Goal: Transaction & Acquisition: Purchase product/service

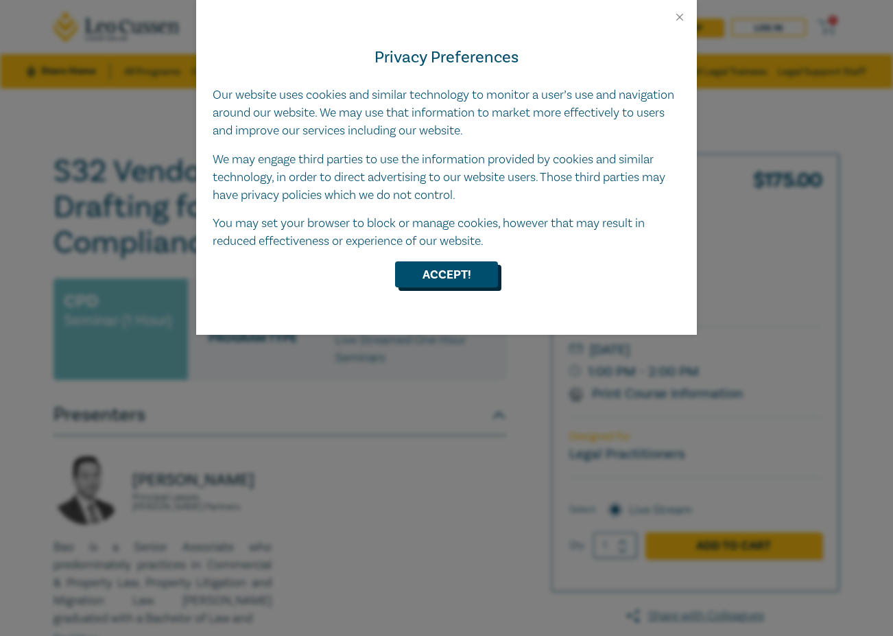
drag, startPoint x: 450, startPoint y: 290, endPoint x: 460, endPoint y: 284, distance: 12.0
click at [451, 290] on div "Privacy Preferences Our website uses cookies and similar technology to monitor …" at bounding box center [446, 179] width 501 height 312
click at [459, 274] on button "Accept!" at bounding box center [446, 274] width 103 height 26
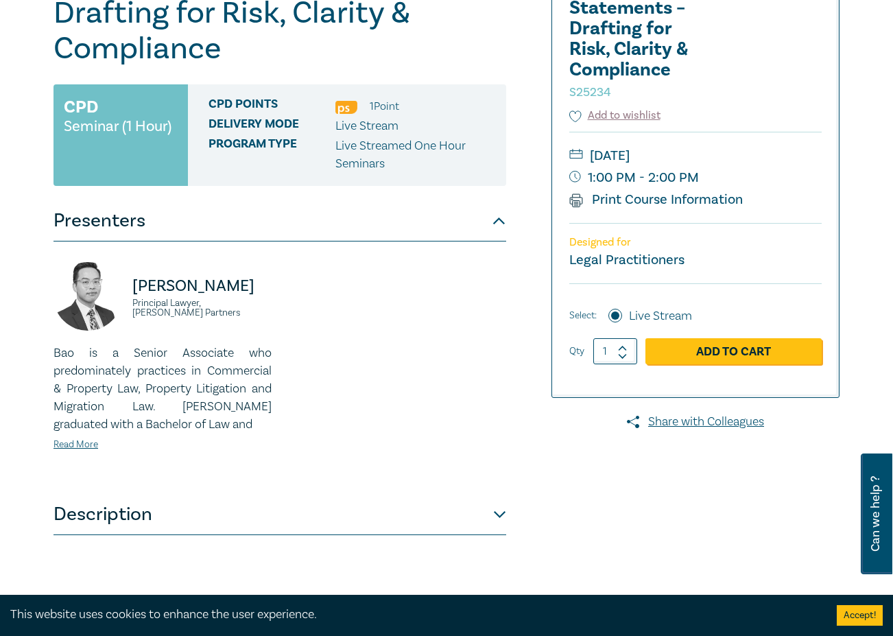
scroll to position [266, 0]
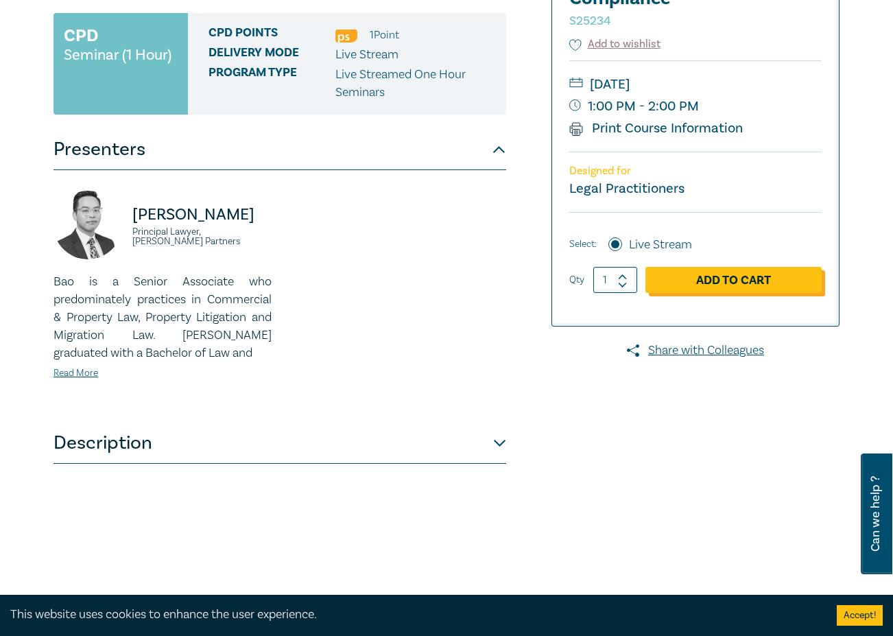
click at [723, 280] on link "Add to Cart" at bounding box center [734, 280] width 176 height 26
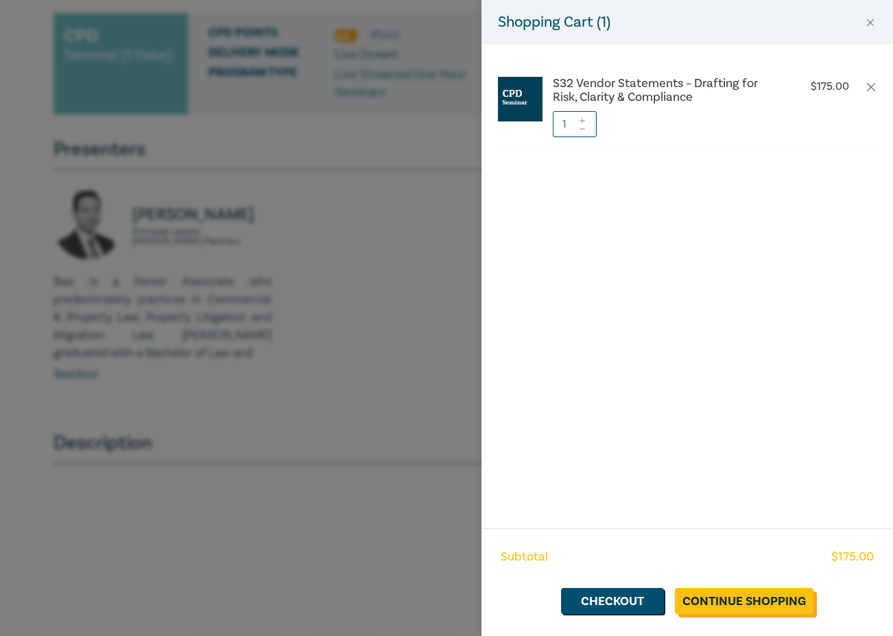
click at [736, 599] on link "Continue Shopping" at bounding box center [744, 601] width 139 height 26
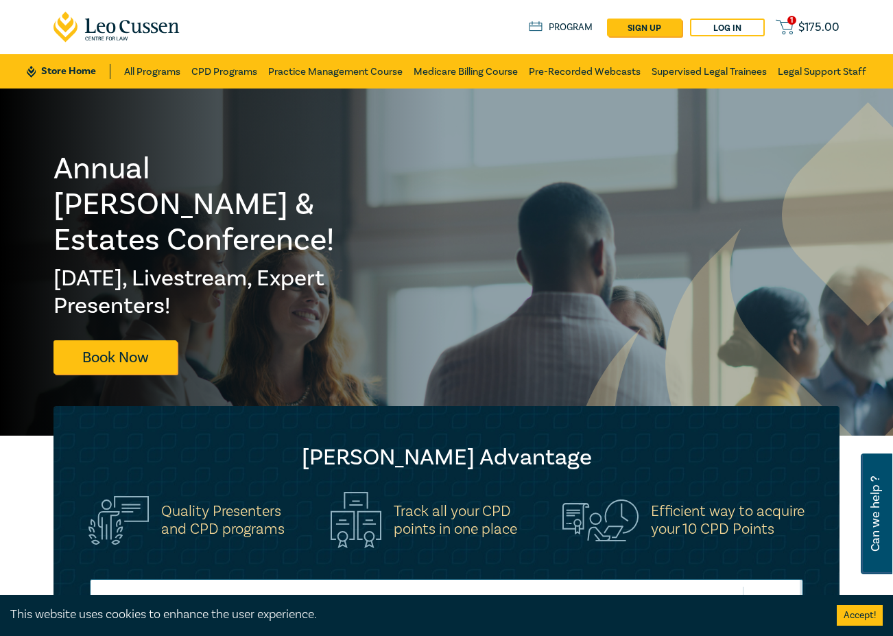
click at [808, 30] on span "$ 175.00" at bounding box center [819, 27] width 41 height 15
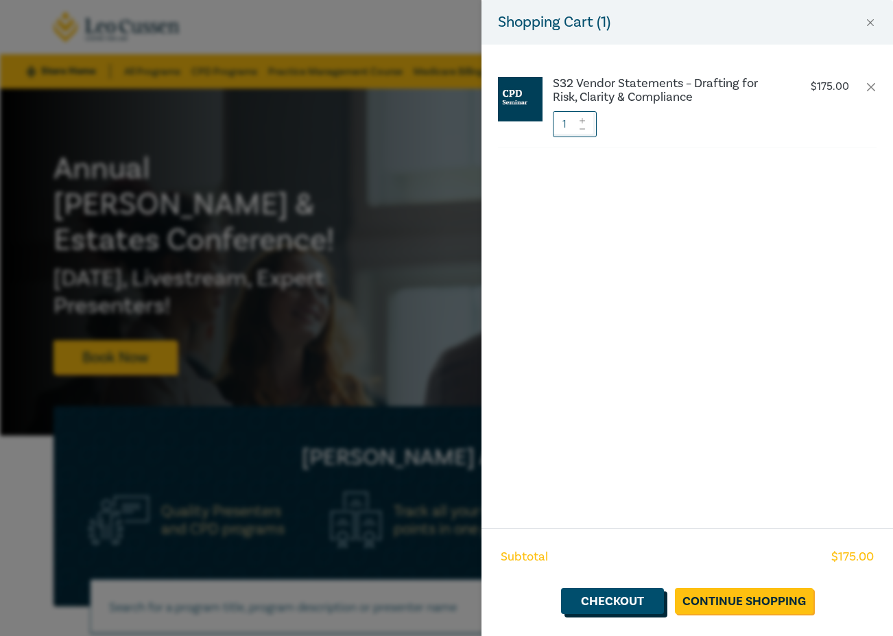
click at [611, 603] on link "Checkout" at bounding box center [612, 601] width 103 height 26
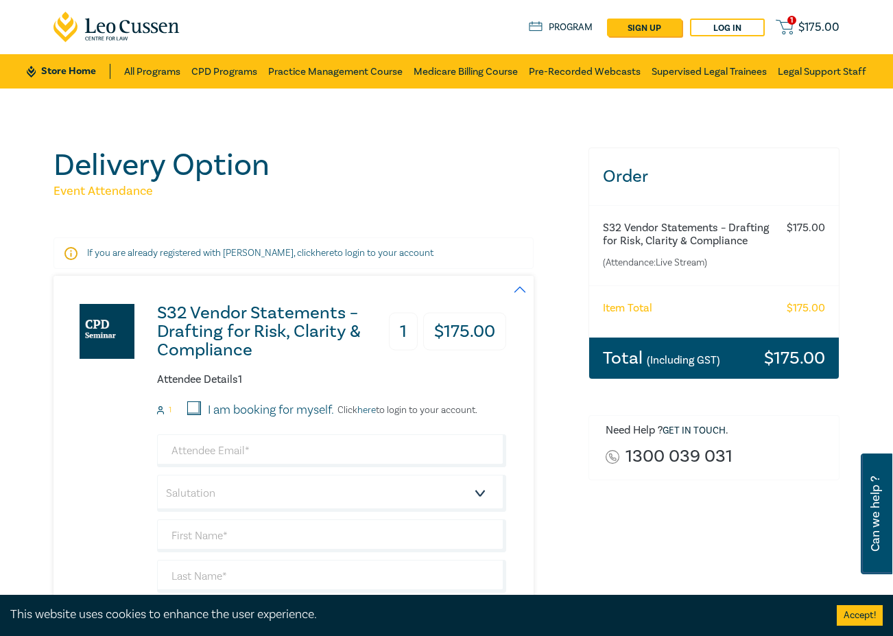
click at [242, 409] on label "I am booking for myself." at bounding box center [271, 410] width 126 height 18
click at [201, 409] on input "I am booking for myself." at bounding box center [194, 408] width 14 height 14
checkbox input "true"
click at [270, 458] on input "email" at bounding box center [331, 450] width 349 height 33
type input "jle@jlelawyers.com"
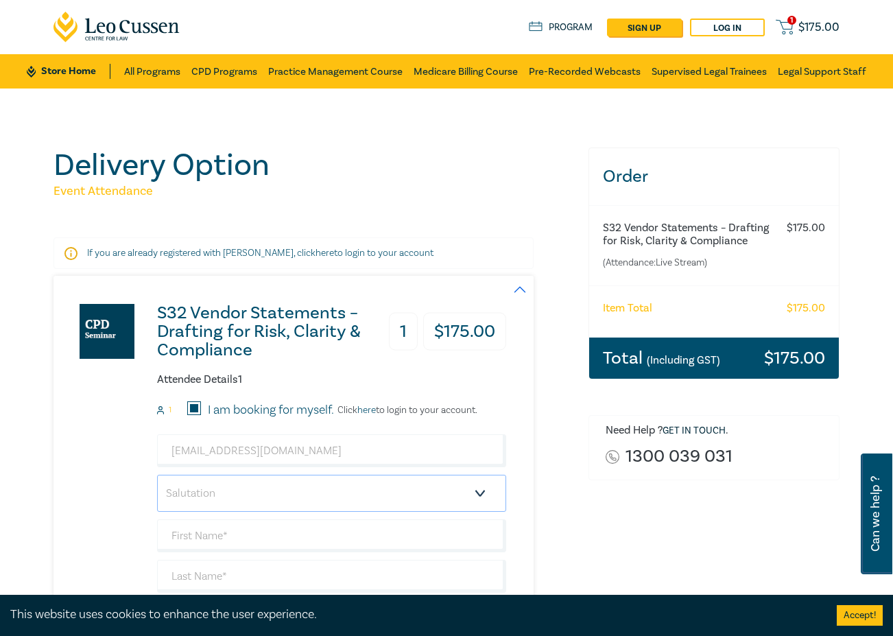
click at [281, 493] on select "Salutation Mr. Mrs. Ms. Miss Dr. Prof. Other" at bounding box center [331, 493] width 349 height 37
select select "Mr."
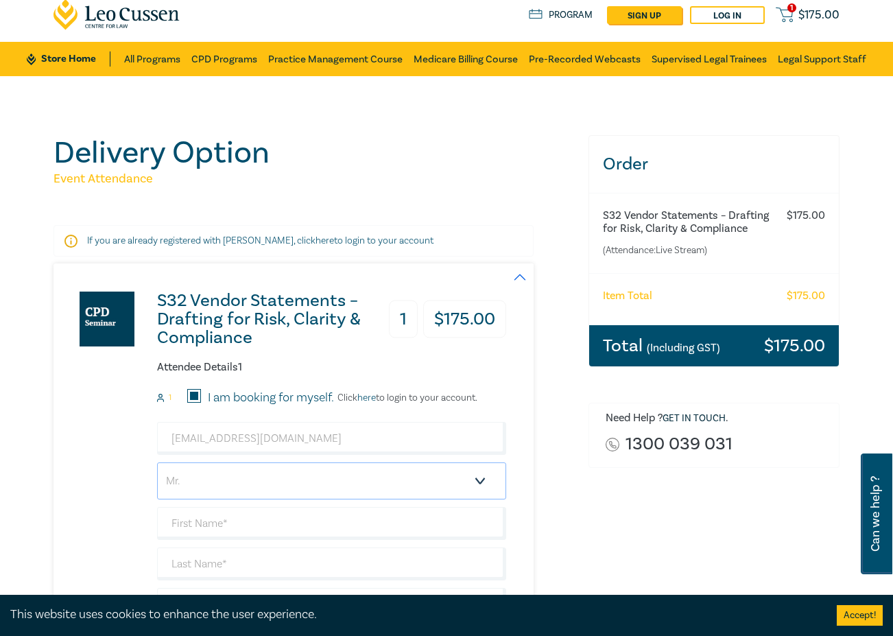
scroll to position [82, 0]
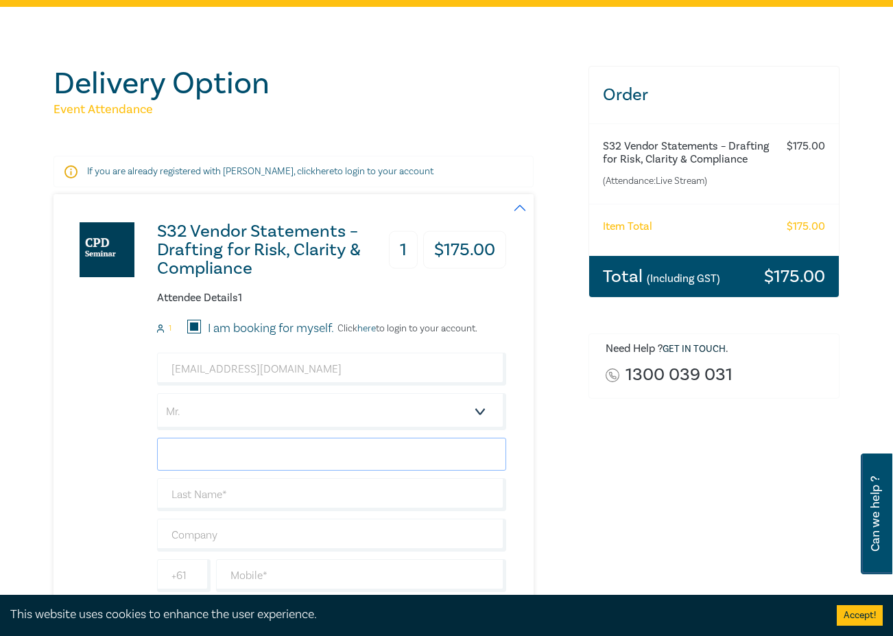
click at [247, 453] on input "text" at bounding box center [331, 454] width 349 height 33
type input "Viet [PERSON_NAME]"
type input "Le"
type input "JLe Lawyers"
type input "0497999992"
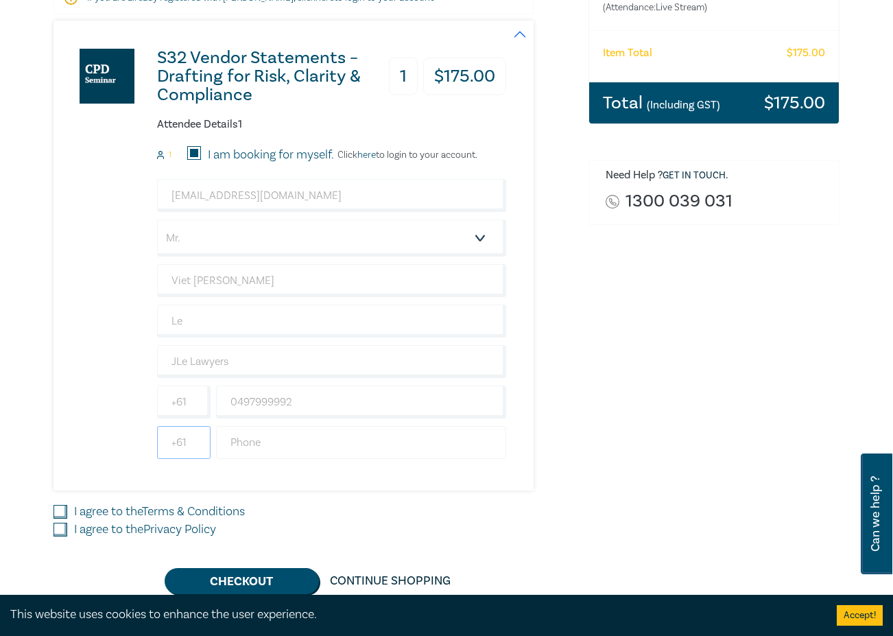
scroll to position [269, 0]
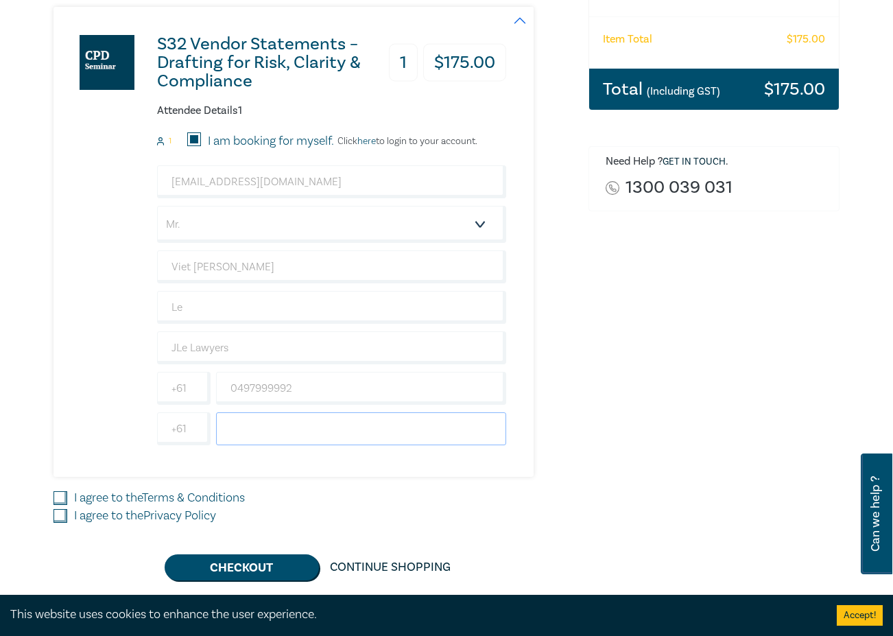
click at [356, 430] on input "text" at bounding box center [361, 428] width 290 height 33
type input "0466666674"
click at [130, 495] on label "I agree to the Terms & Conditions" at bounding box center [159, 498] width 171 height 18
click at [67, 495] on input "I agree to the Terms & Conditions" at bounding box center [61, 498] width 14 height 14
checkbox input "true"
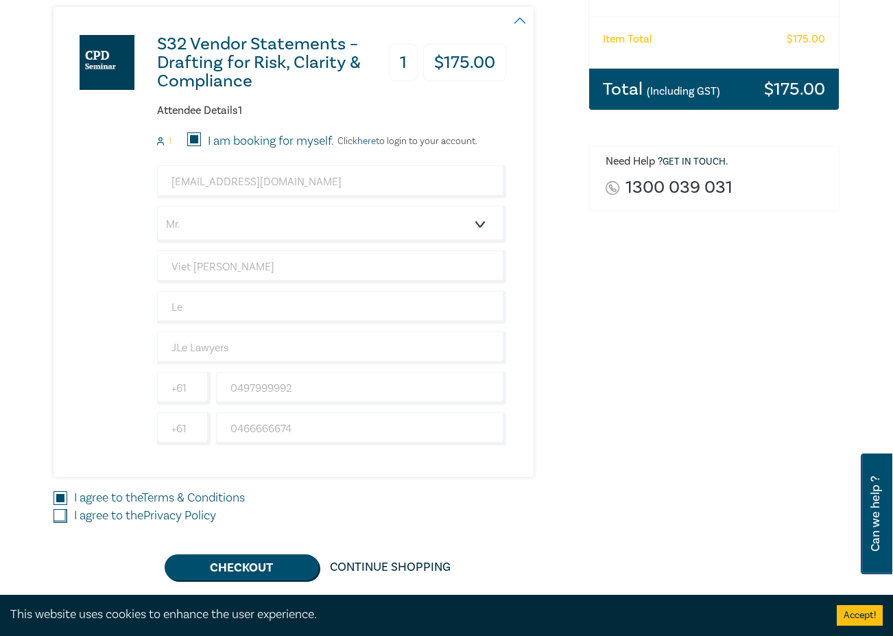
click at [130, 517] on label "I agree to the Privacy Policy" at bounding box center [145, 516] width 142 height 18
click at [67, 517] on input "I agree to the Privacy Policy" at bounding box center [61, 516] width 14 height 14
checkbox input "true"
click at [242, 566] on button "Checkout" at bounding box center [242, 567] width 154 height 26
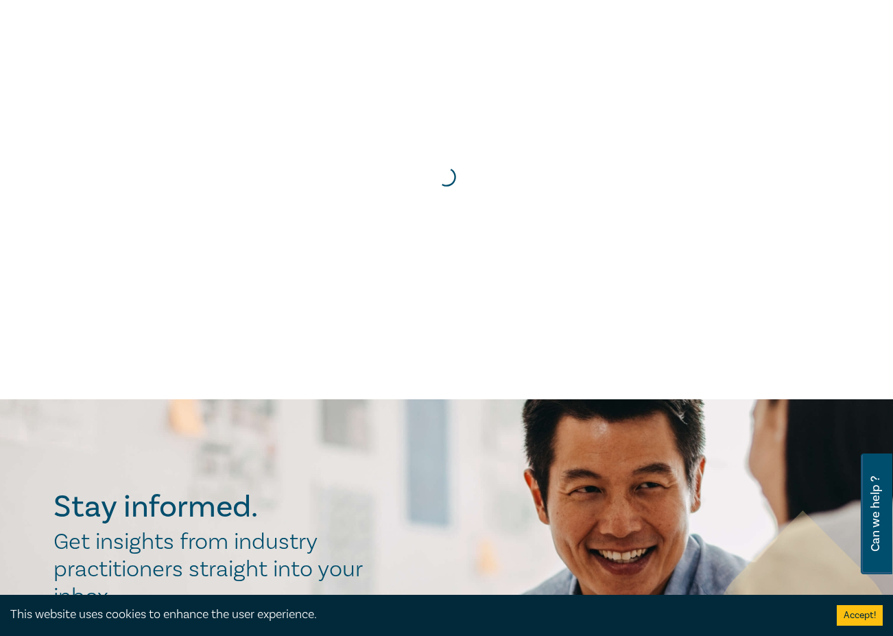
scroll to position [0, 0]
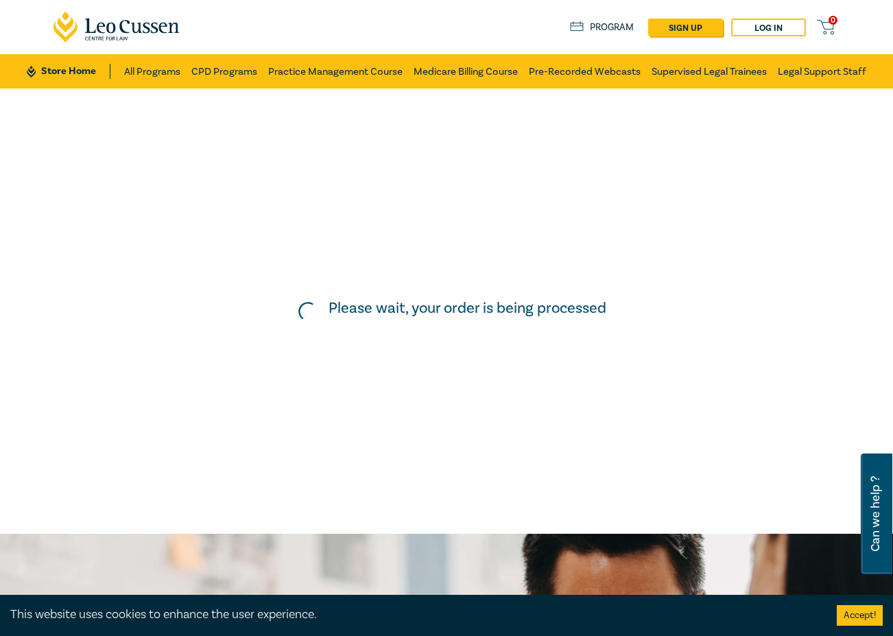
click at [289, 226] on div "Please wait, your order is being processed" at bounding box center [446, 311] width 907 height 459
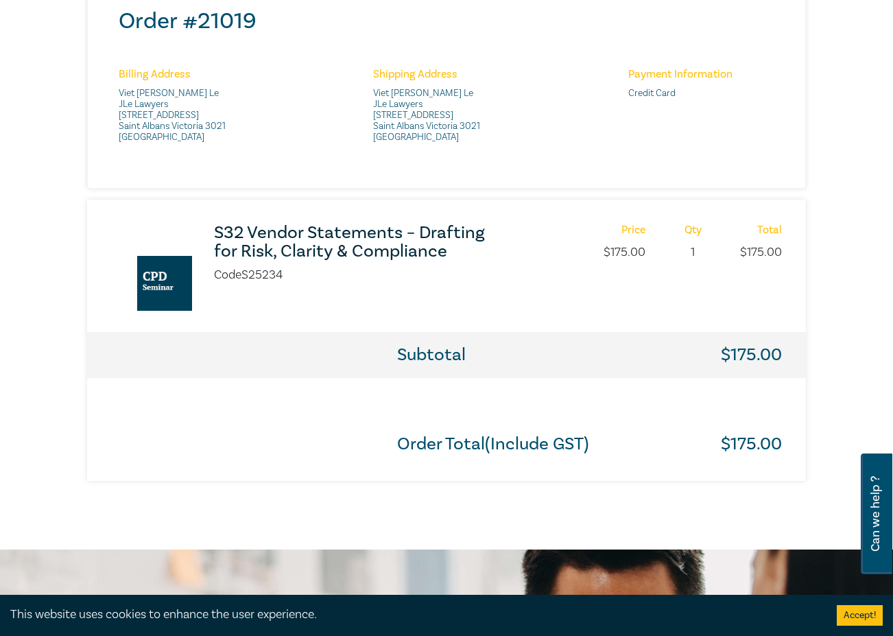
scroll to position [574, 0]
